Goal: Navigation & Orientation: Find specific page/section

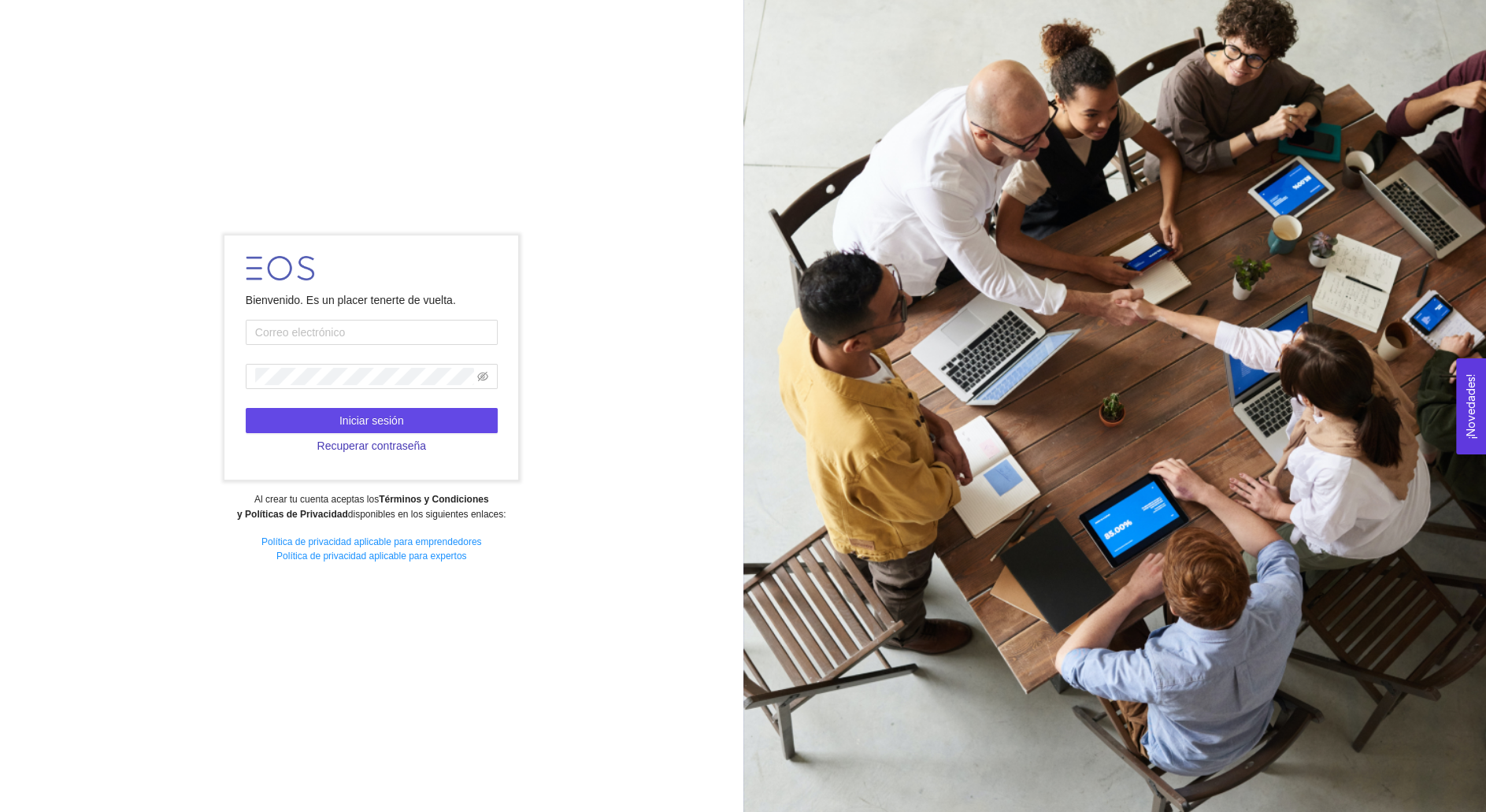
type input "[PERSON_NAME][EMAIL_ADDRESS][PERSON_NAME][DOMAIN_NAME]"
click at [409, 437] on span "Recuperar contraseña" at bounding box center [371, 446] width 109 height 17
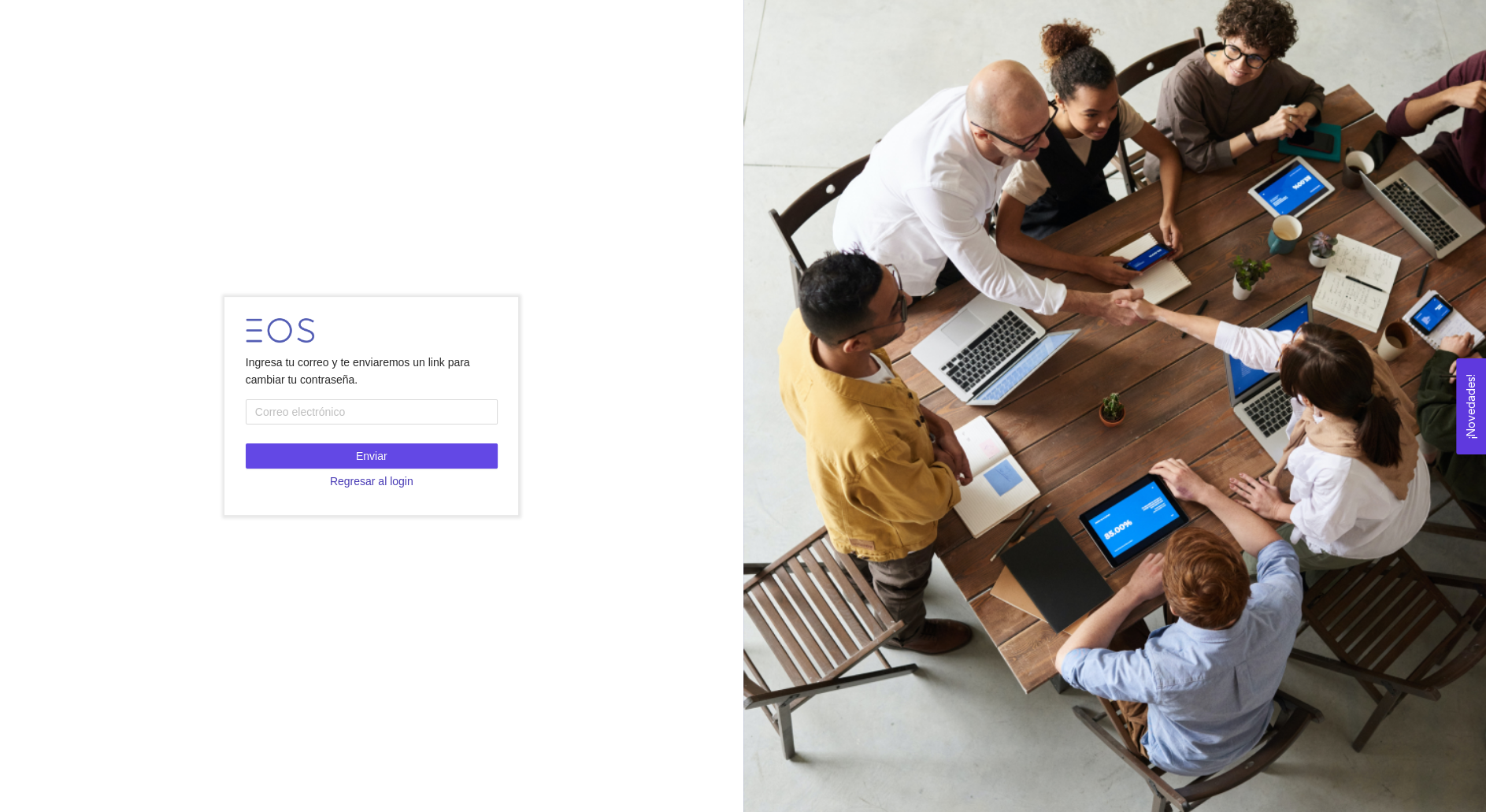
click at [381, 483] on span "Regresar al login" at bounding box center [371, 480] width 84 height 17
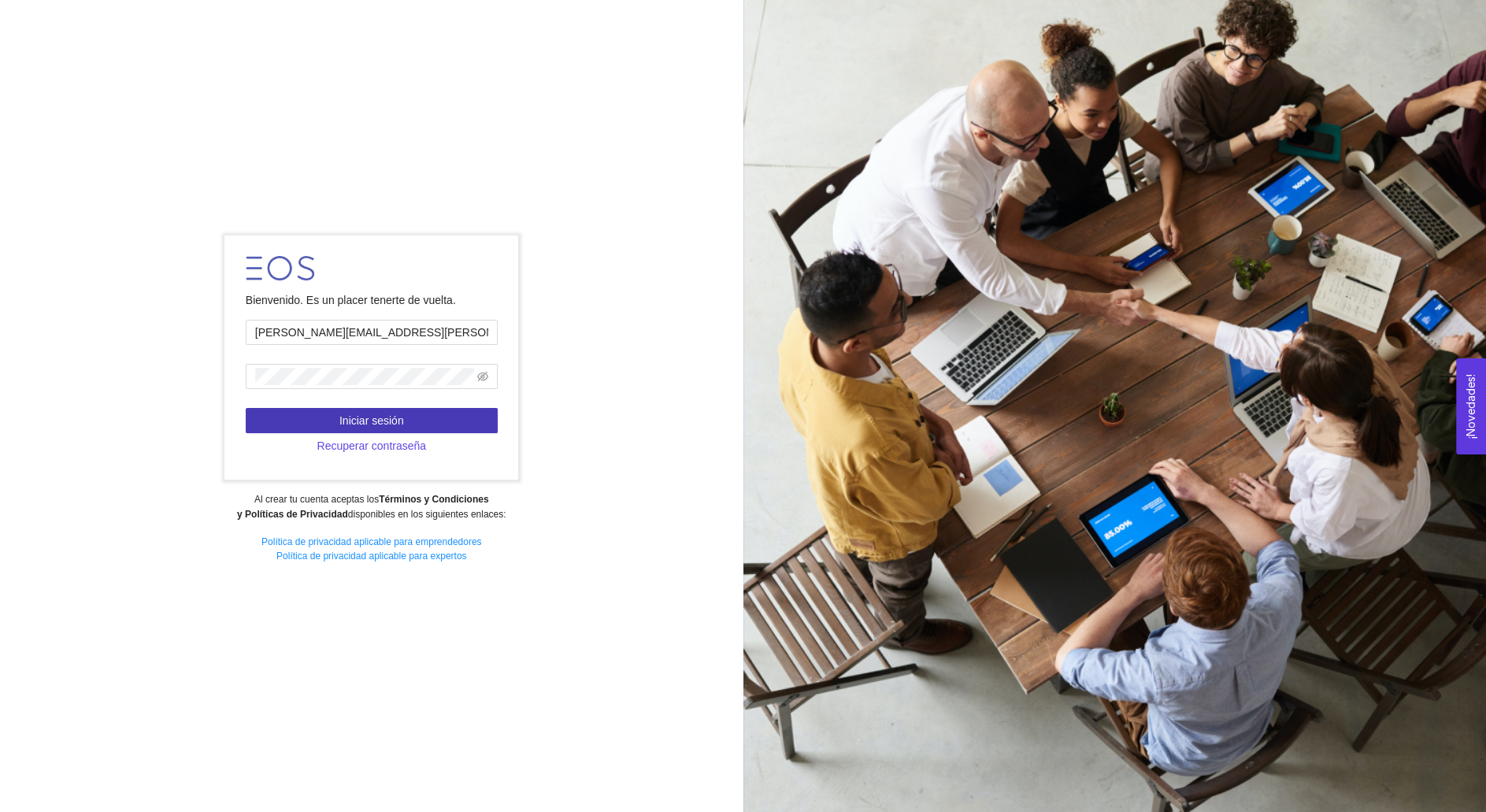
click at [378, 412] on span "Iniciar sesión" at bounding box center [371, 420] width 65 height 17
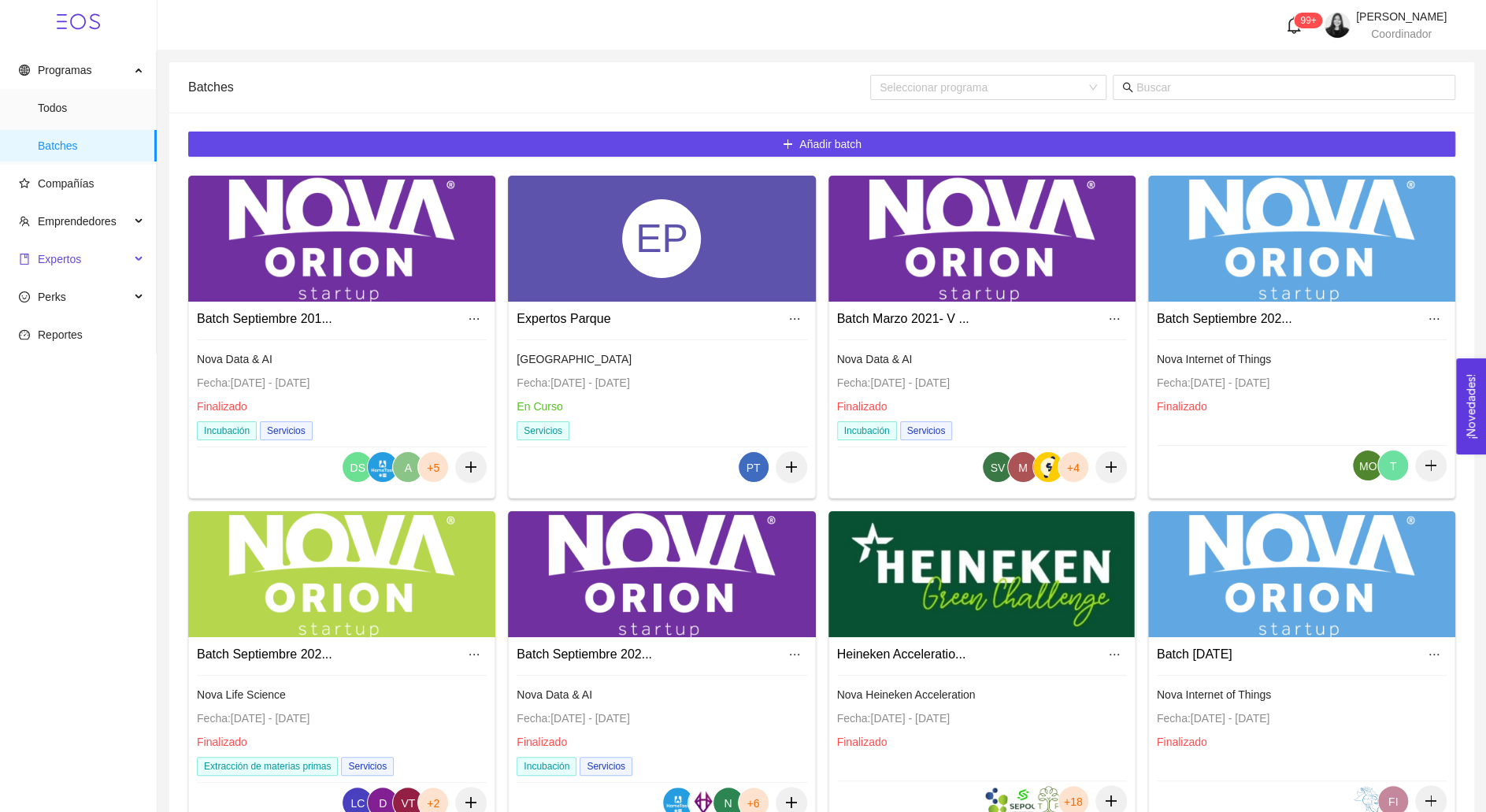
click at [88, 256] on span "Expertos" at bounding box center [74, 259] width 111 height 31
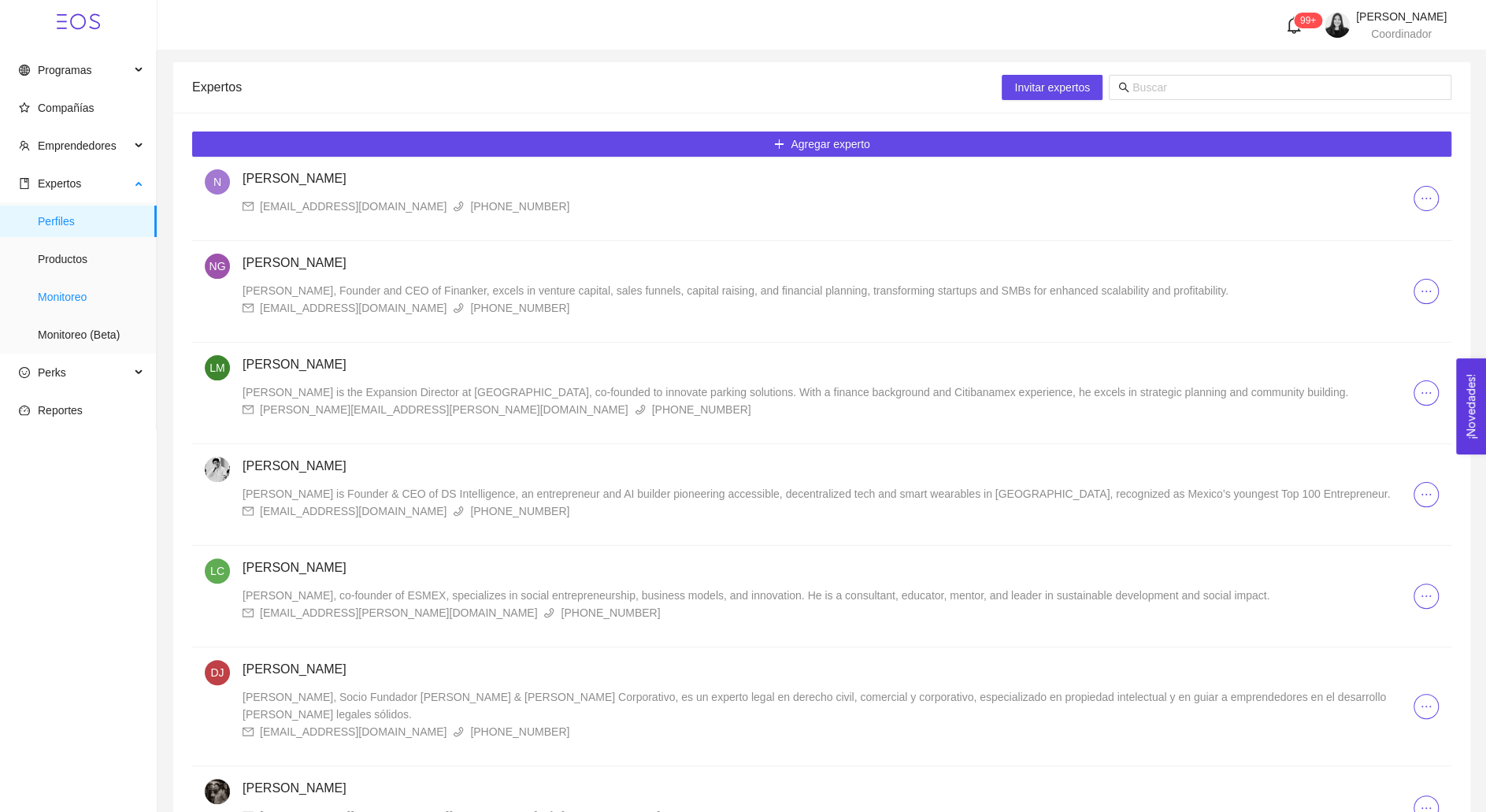
click at [60, 289] on span "Monitoreo" at bounding box center [91, 297] width 107 height 31
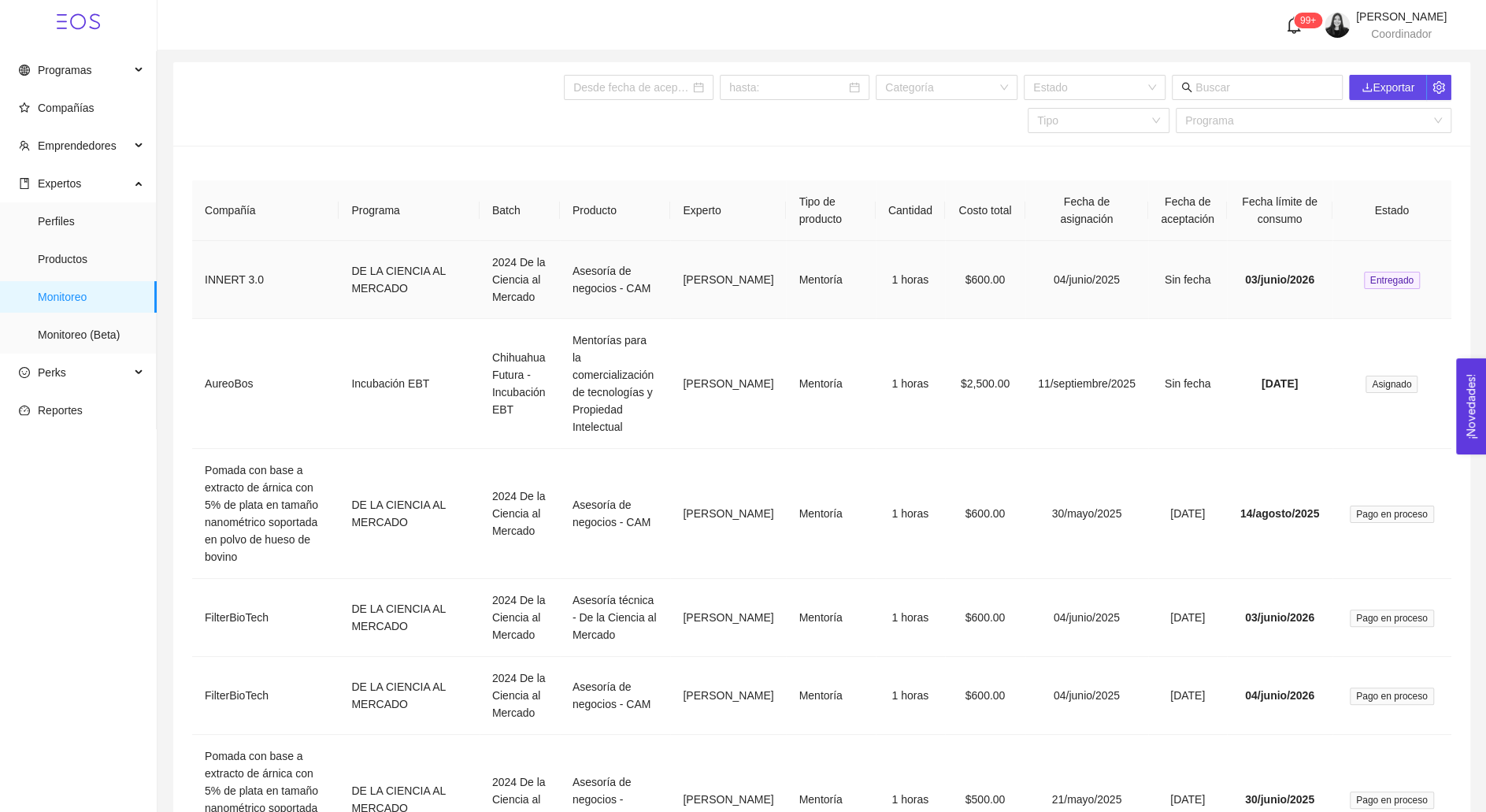
click at [1092, 268] on td "04/junio/2025" at bounding box center [1087, 279] width 123 height 78
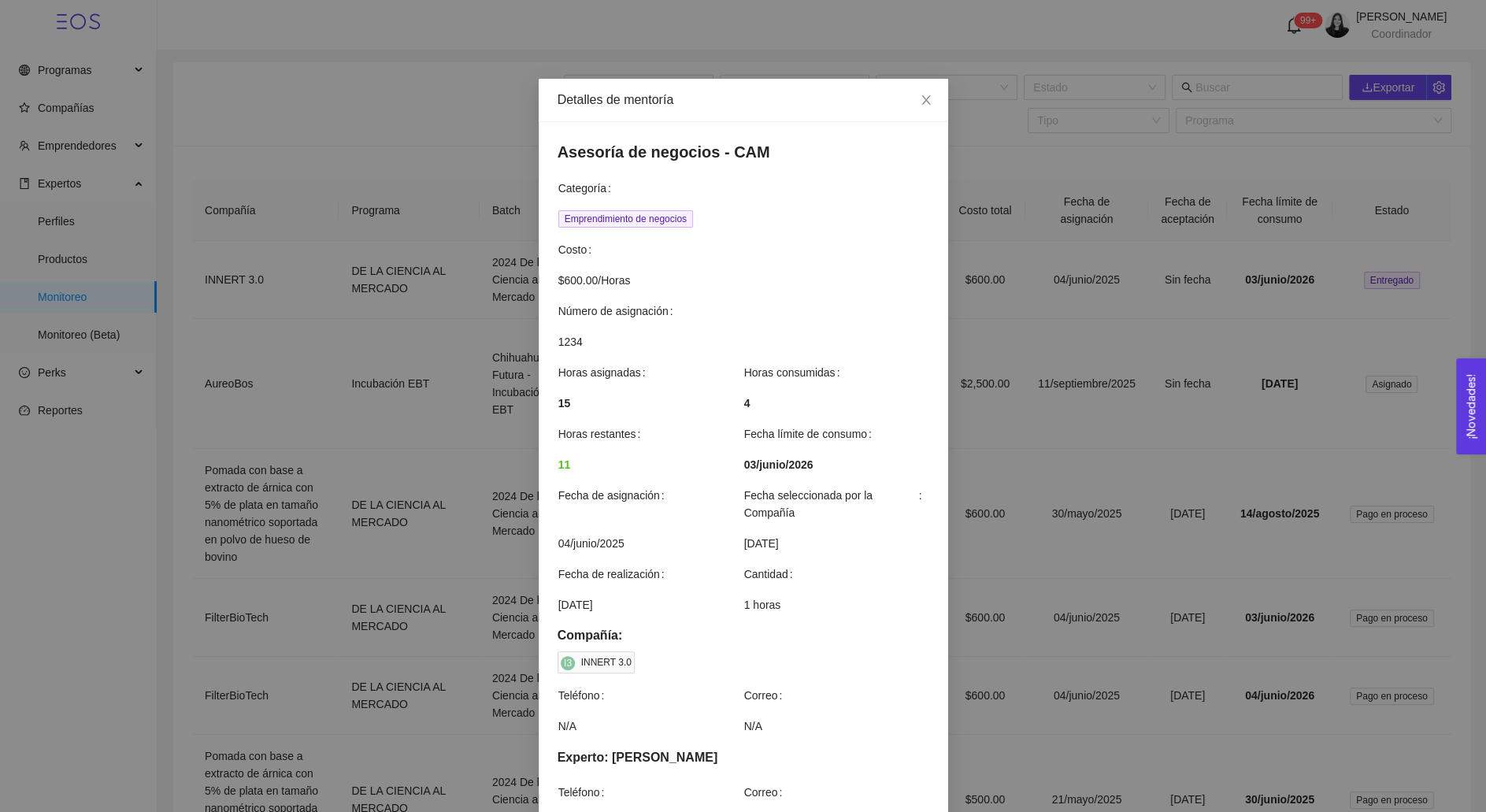
scroll to position [1109, 0]
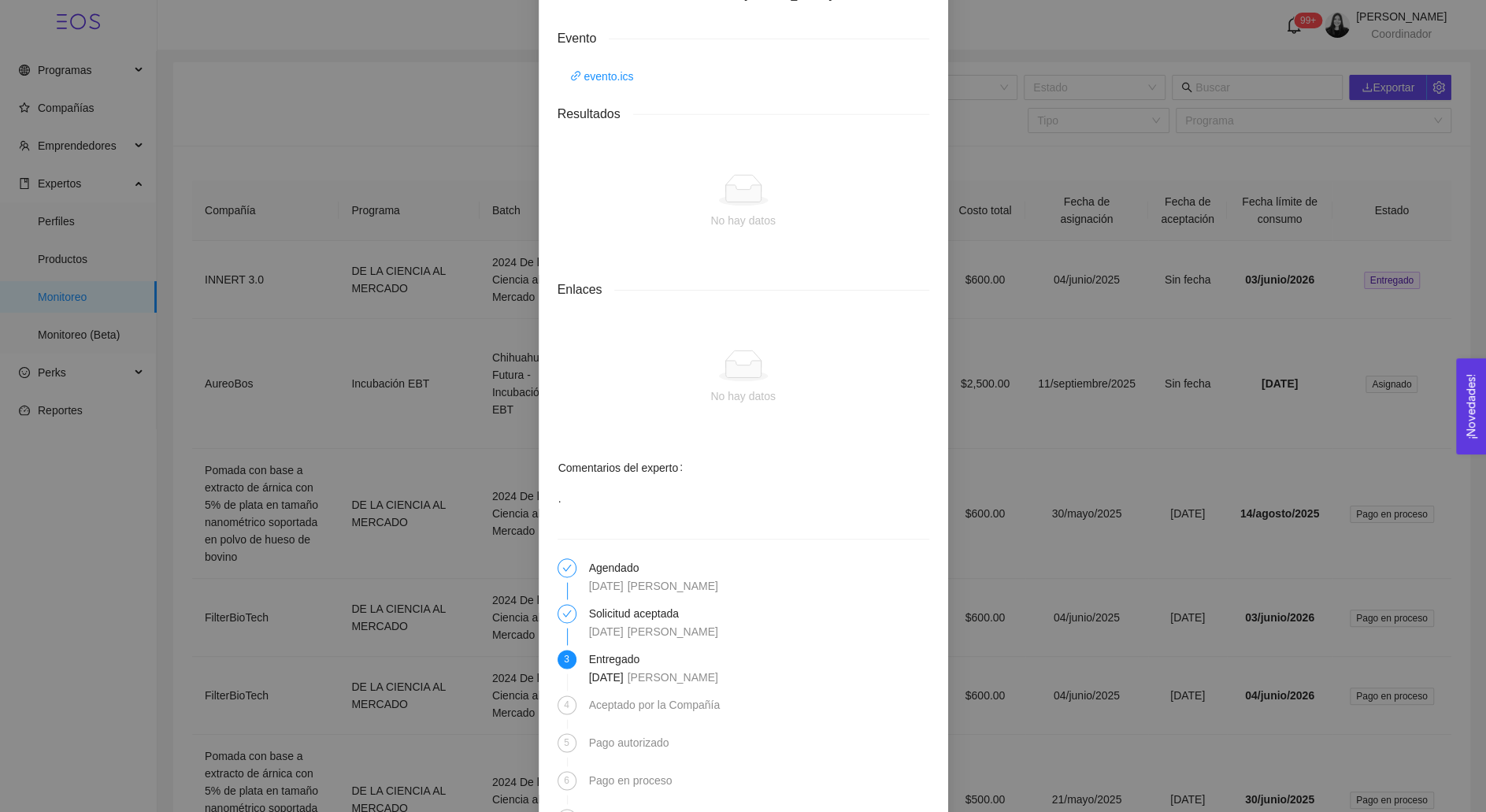
click at [1129, 463] on div "Detalles de mentoría Asesoría de negocios - CAM Categoría Emprendimiento de neg…" at bounding box center [743, 406] width 1486 height 812
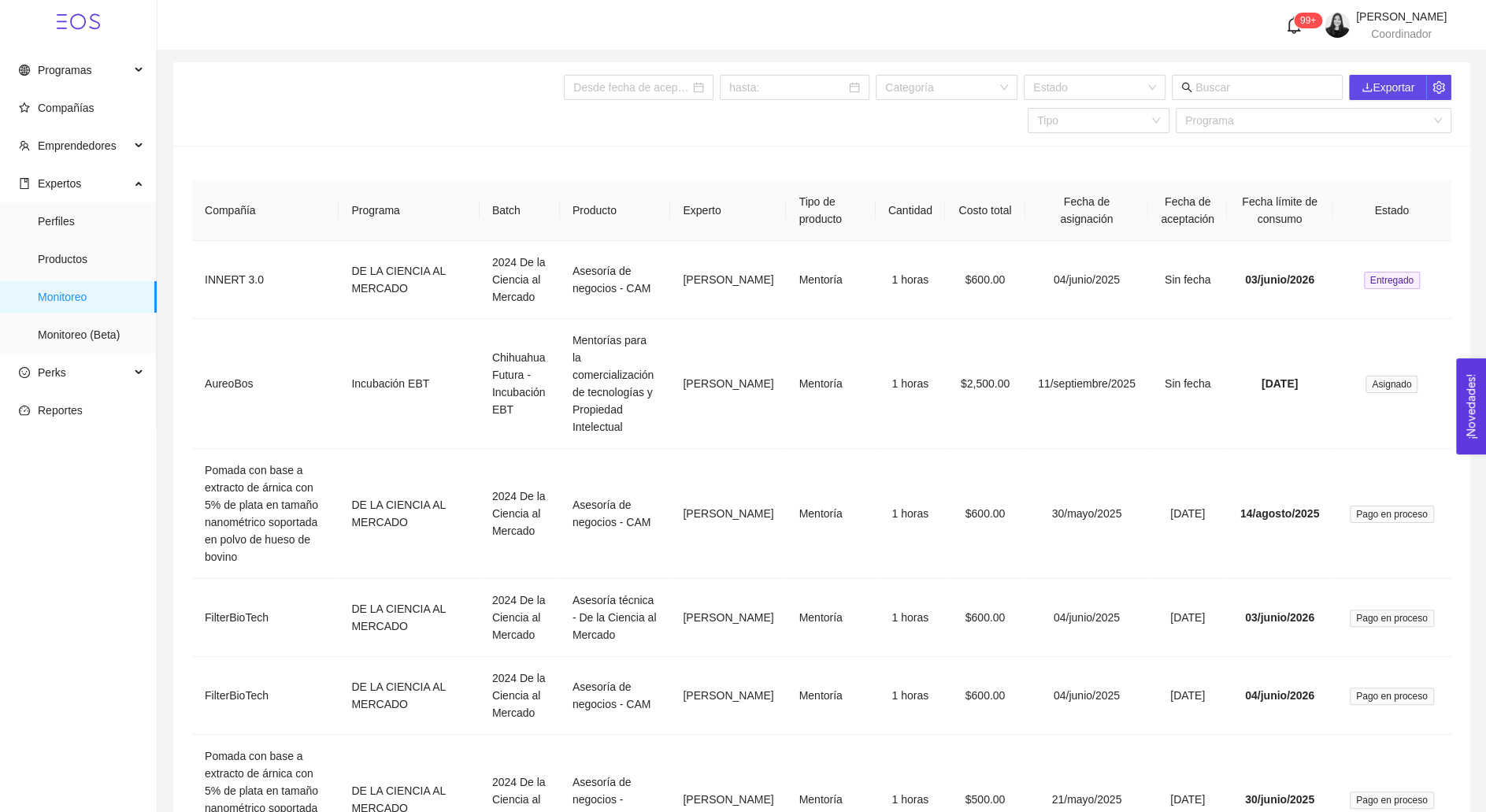
scroll to position [1030, 0]
click at [50, 243] on span "Productos" at bounding box center [91, 259] width 107 height 31
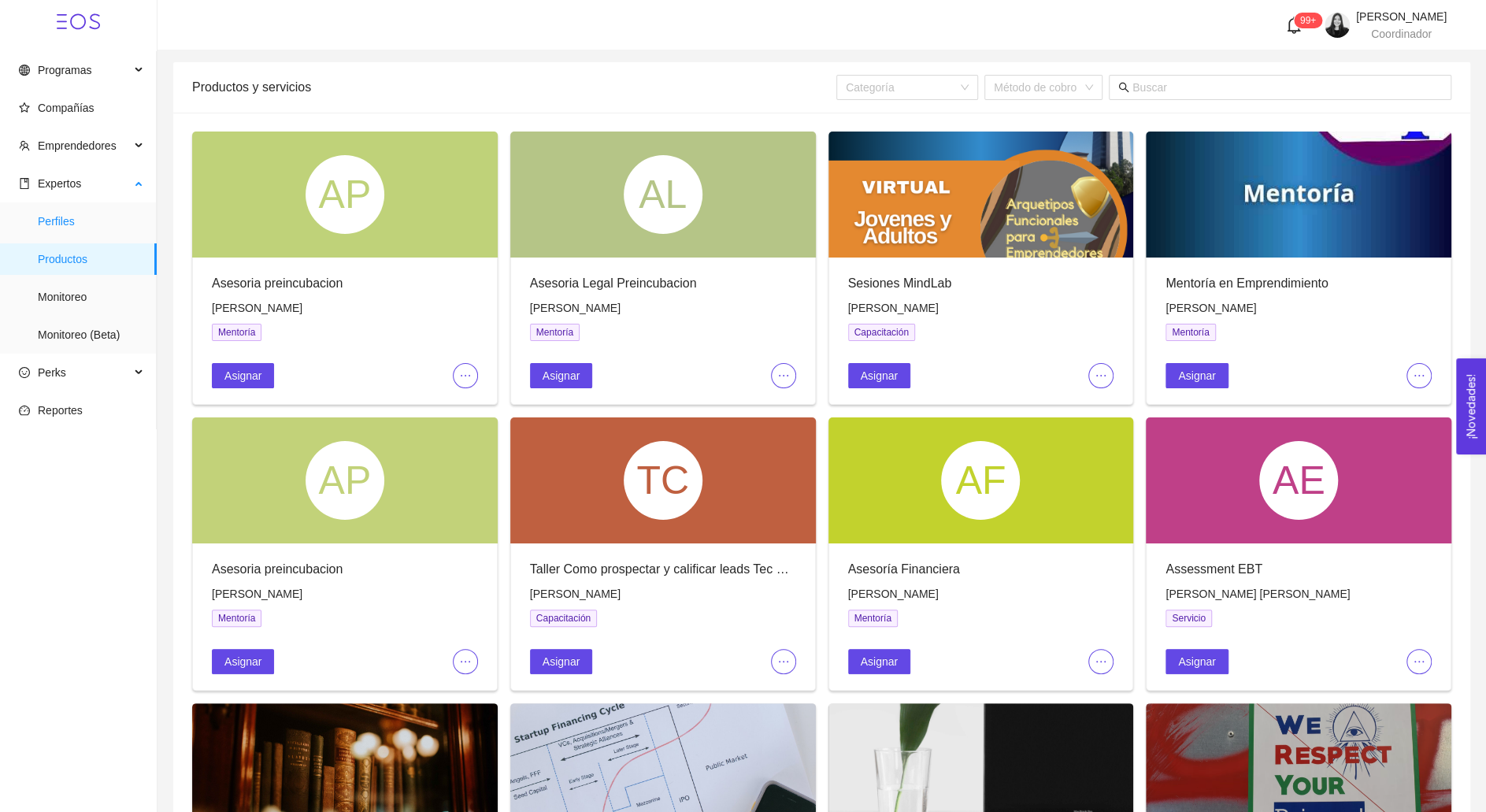
click at [110, 226] on span "Perfiles" at bounding box center [91, 222] width 107 height 31
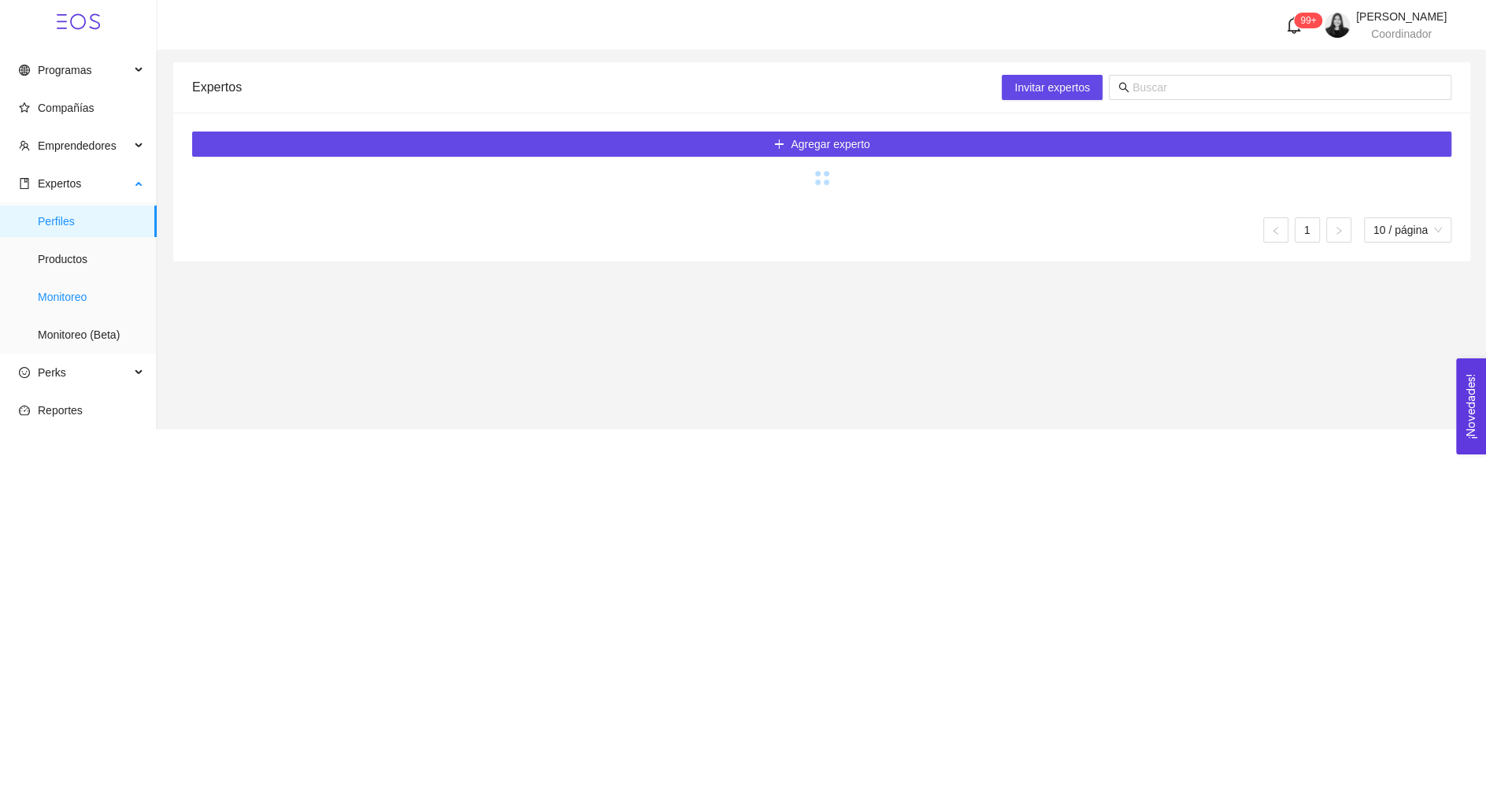
click at [70, 284] on span "Monitoreo" at bounding box center [91, 297] width 107 height 31
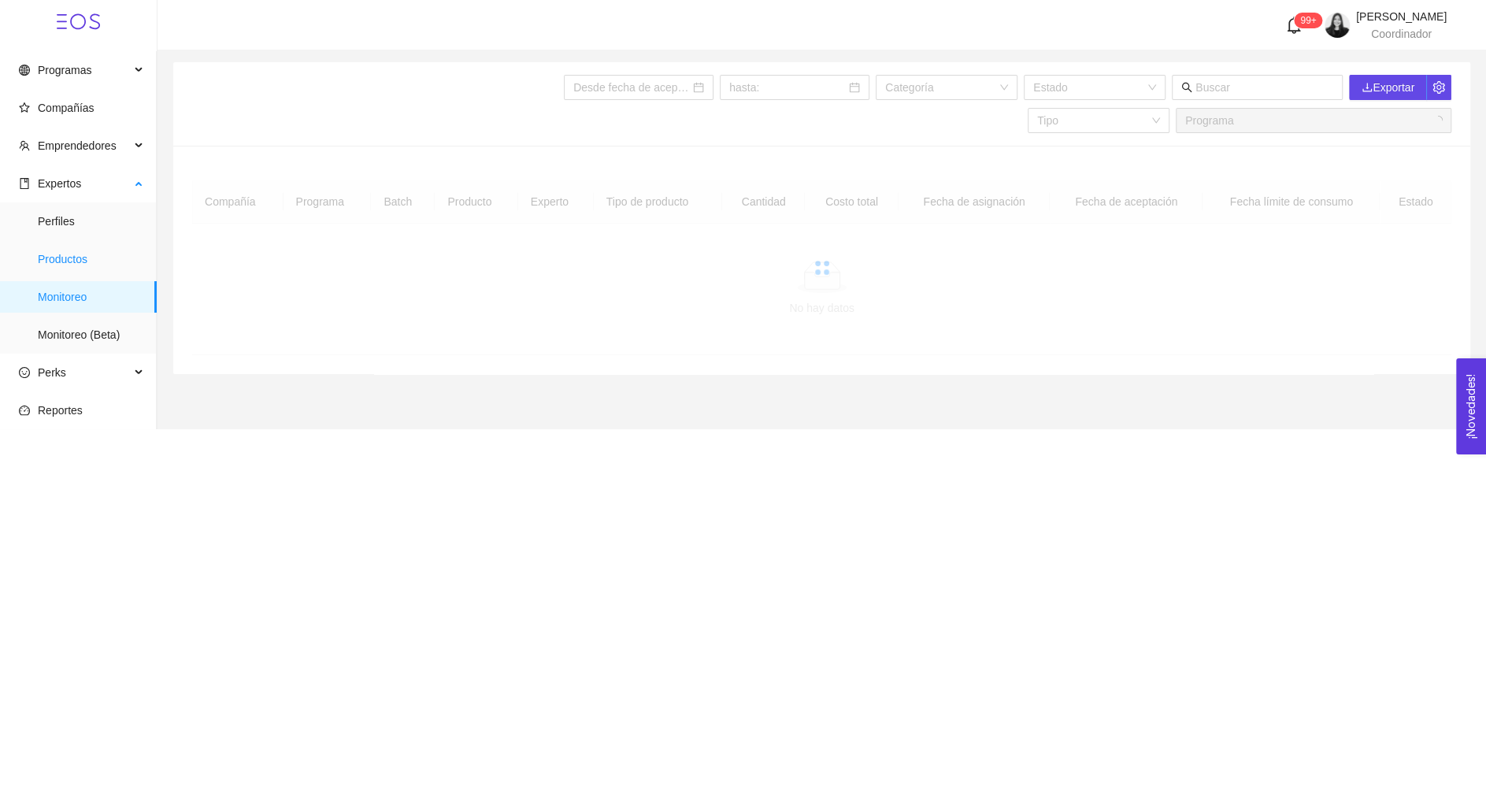
click at [70, 258] on span "Productos" at bounding box center [91, 259] width 107 height 31
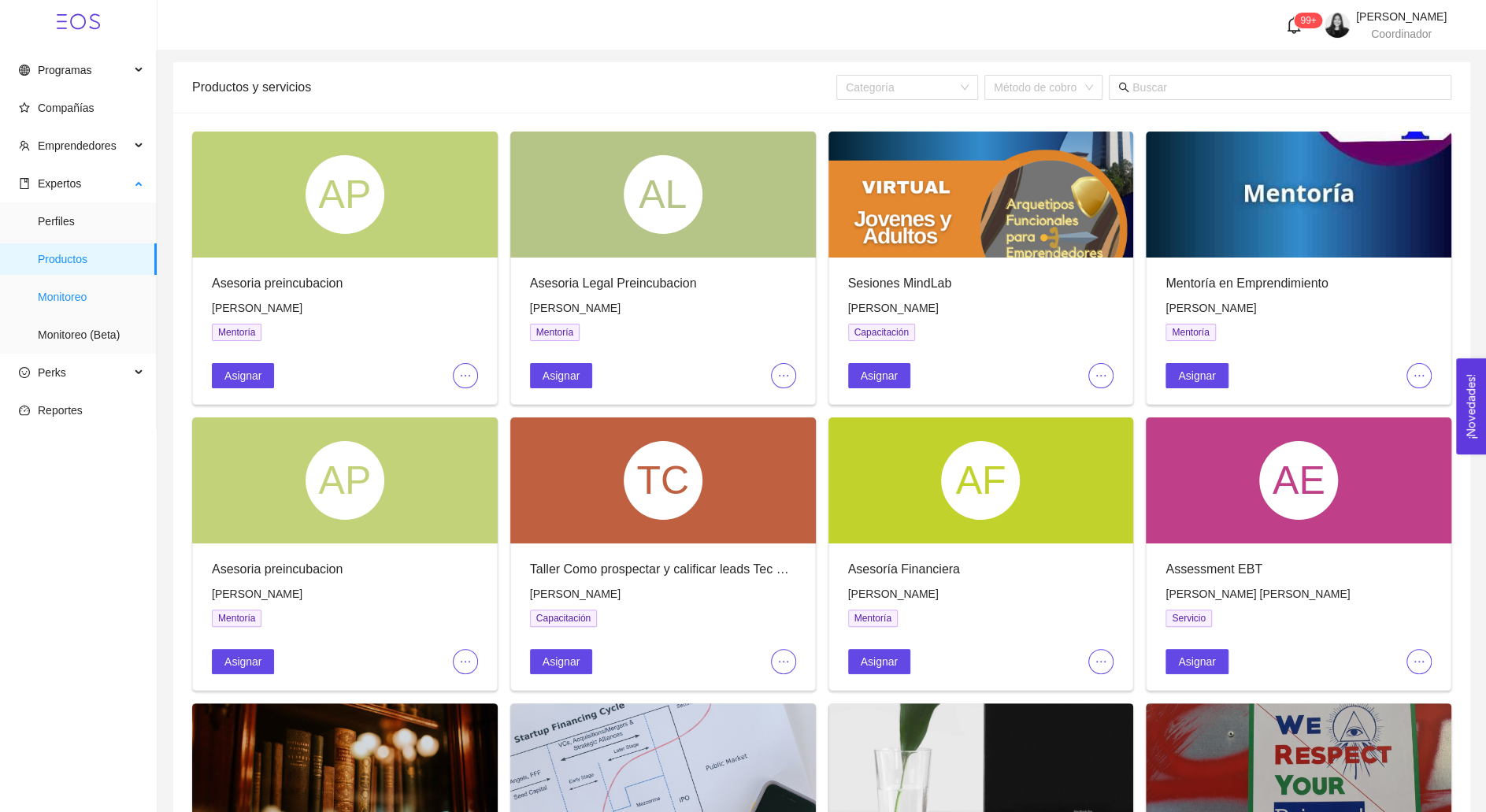
click at [93, 298] on span "Monitoreo" at bounding box center [91, 297] width 107 height 31
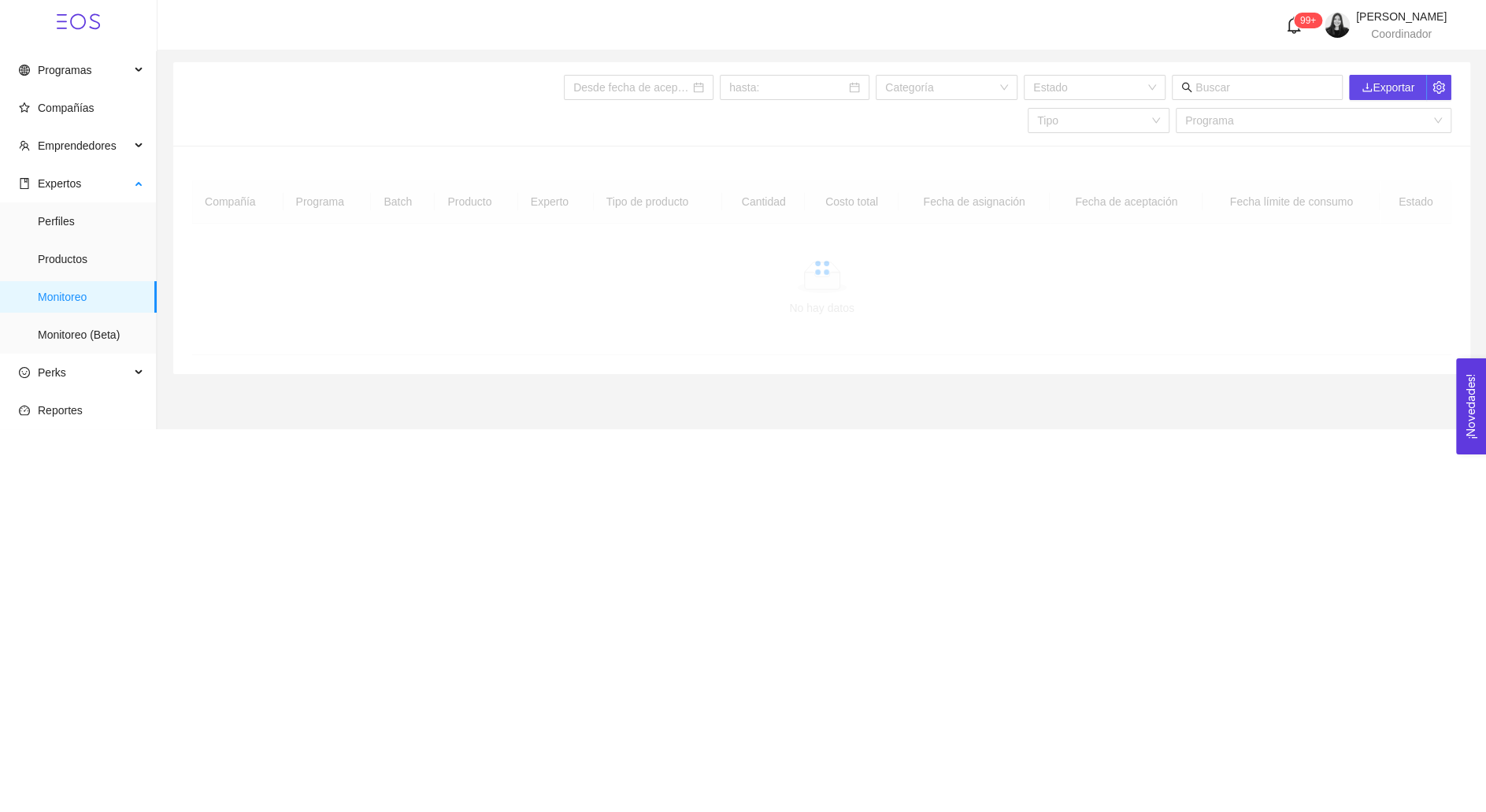
click at [93, 239] on ul "Perfiles Productos Monitoreo Monitoreo (Beta)" at bounding box center [78, 278] width 156 height 151
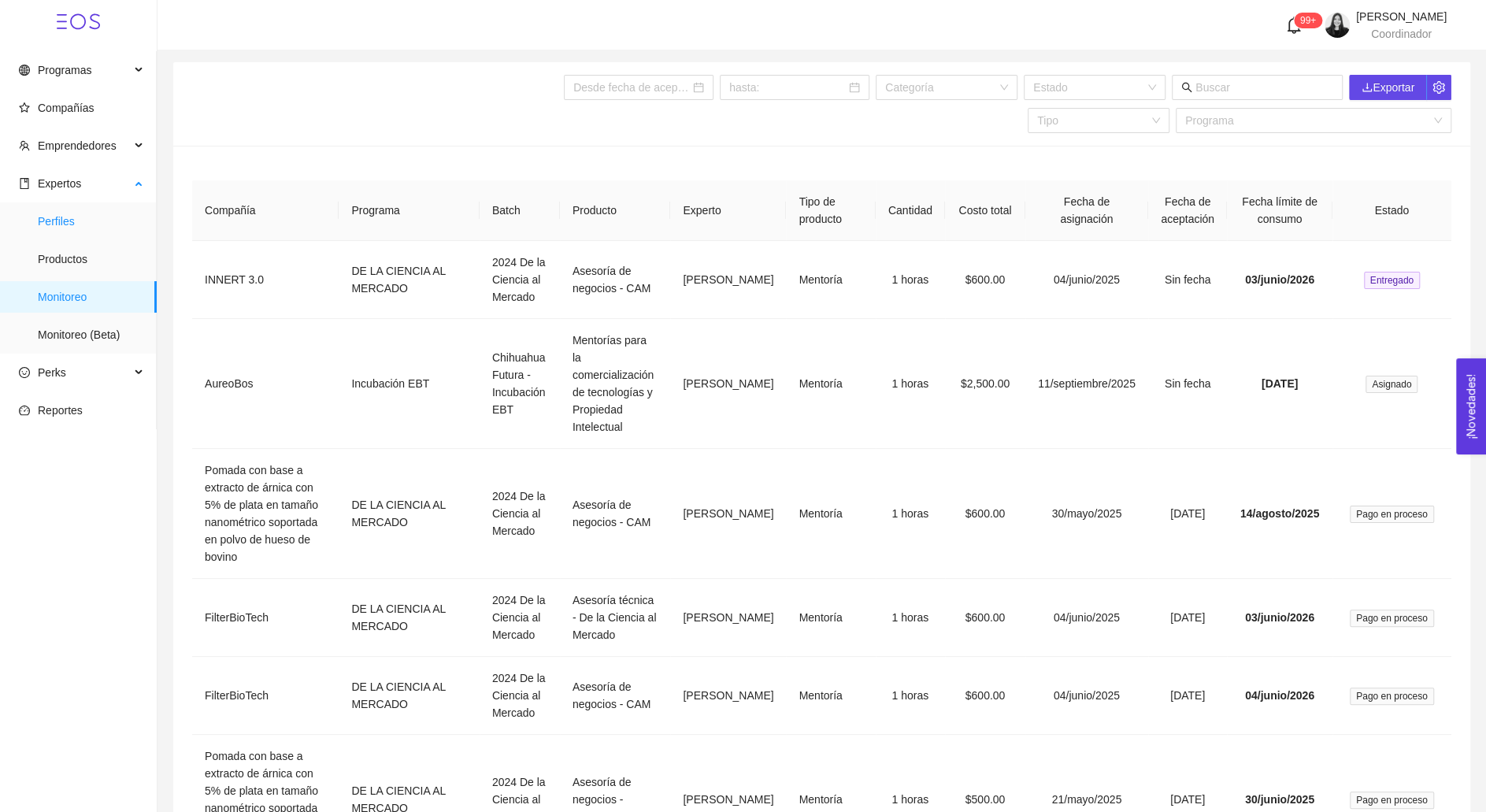
click at [88, 228] on span "Perfiles" at bounding box center [91, 222] width 107 height 31
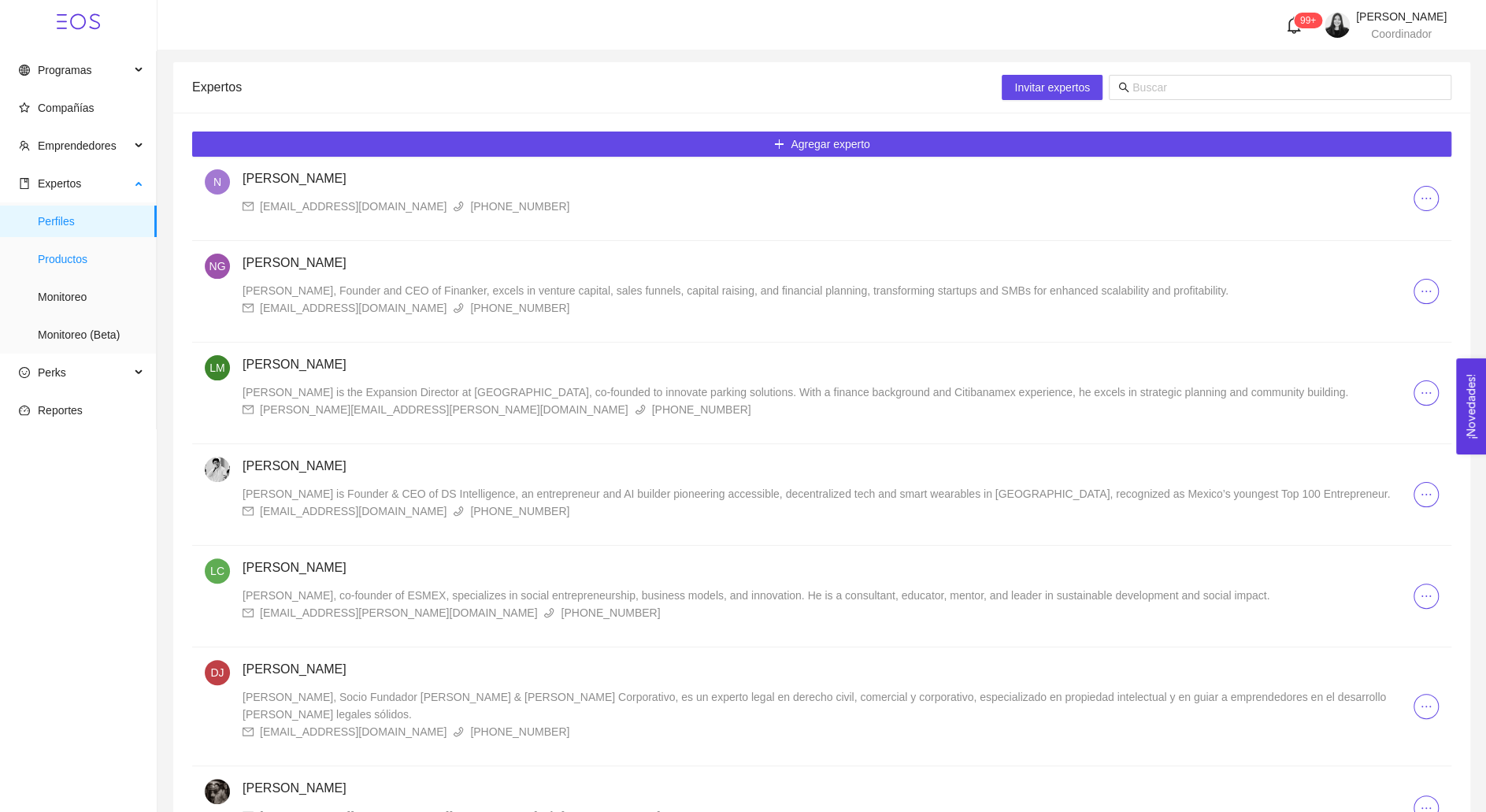
click at [73, 255] on span "Productos" at bounding box center [91, 259] width 107 height 31
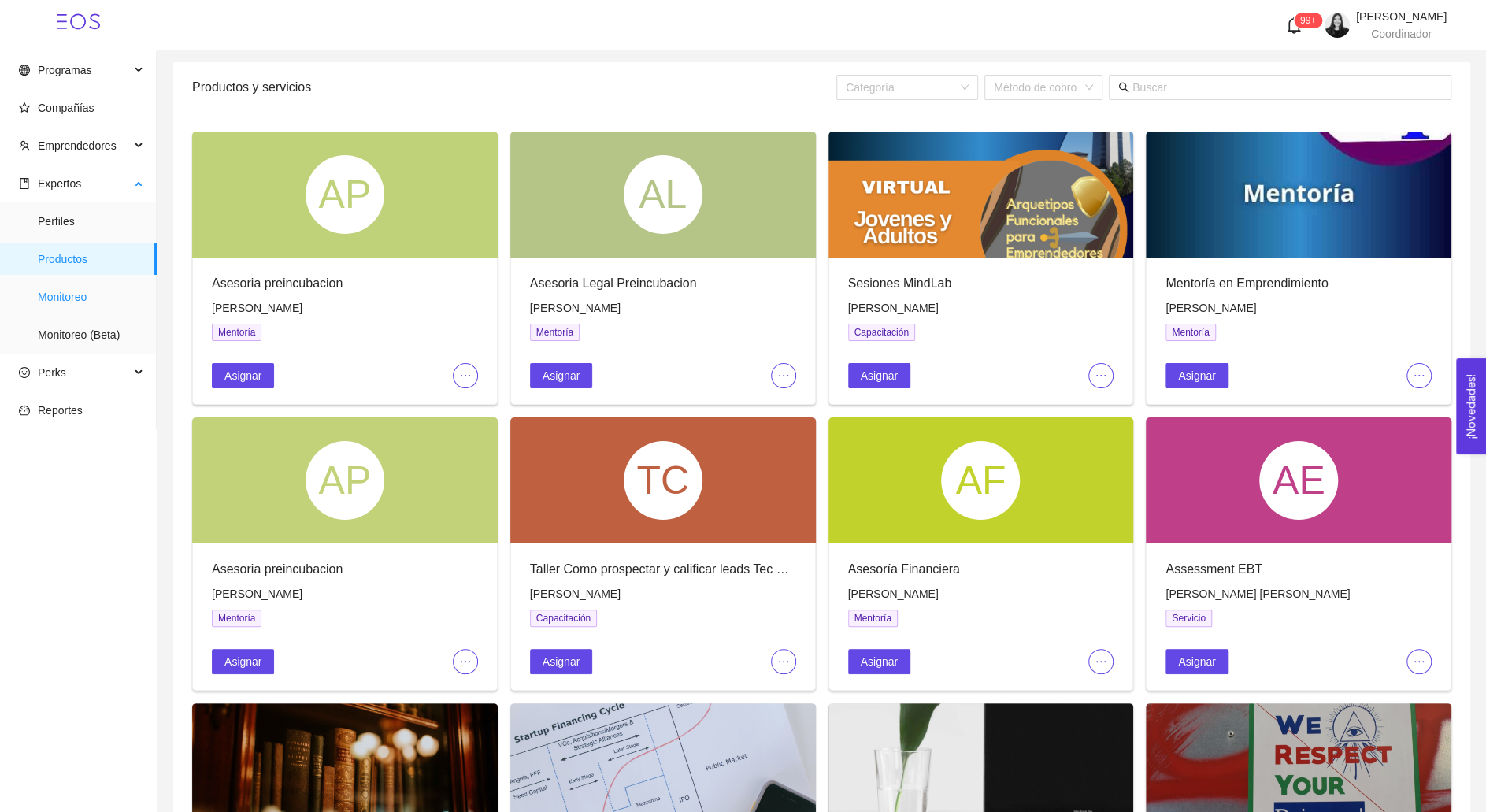
click at [86, 296] on span "Monitoreo" at bounding box center [91, 297] width 107 height 31
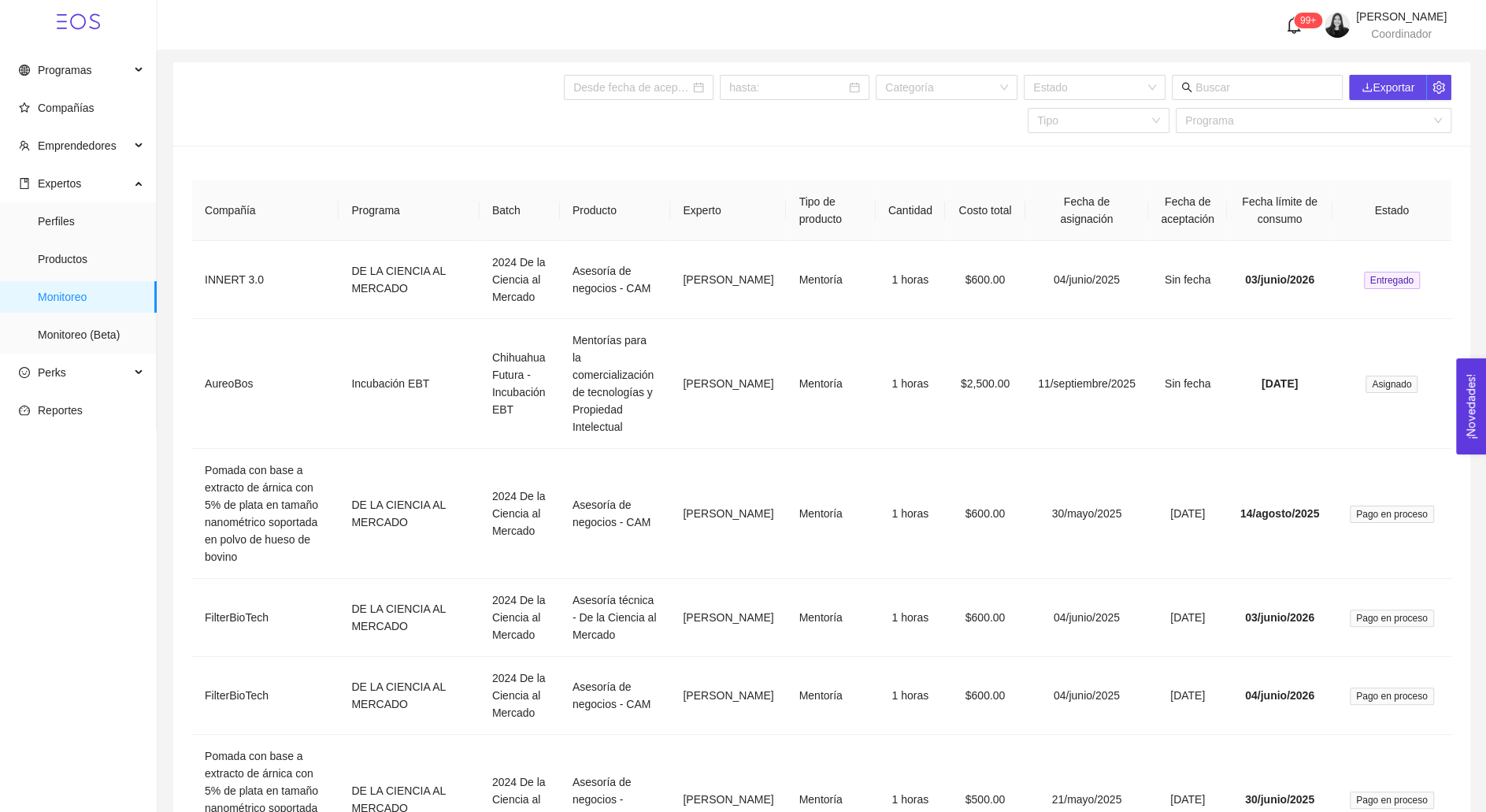
click at [1130, 73] on div "Categoría Estado Exportar Tipo Programa" at bounding box center [821, 103] width 1259 height 84
click at [1130, 81] on input "search" at bounding box center [1088, 87] width 112 height 24
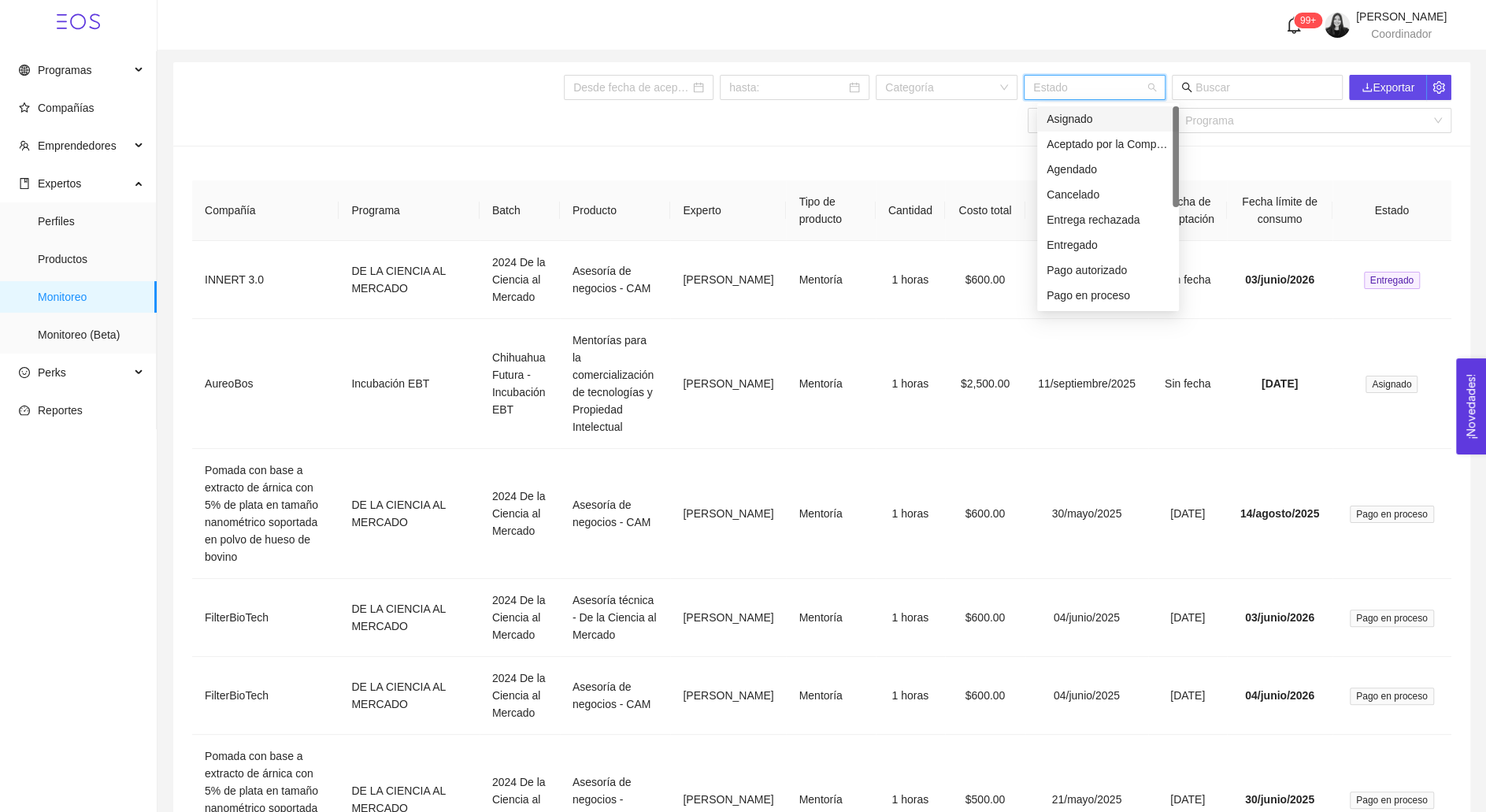
click at [958, 132] on div "Tipo Programa" at bounding box center [821, 120] width 1259 height 25
